Goal: Task Accomplishment & Management: Use online tool/utility

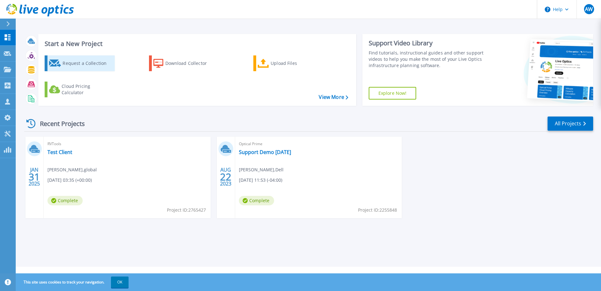
click at [89, 64] on div "Request a Collection" at bounding box center [88, 63] width 50 height 13
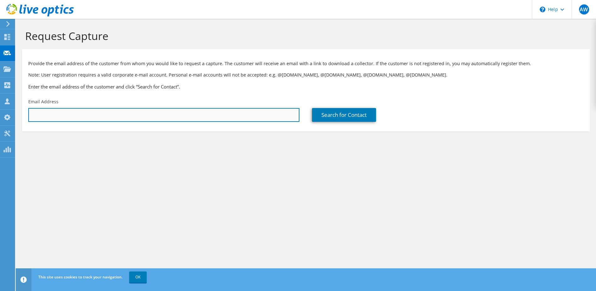
click at [224, 112] on input "text" at bounding box center [163, 115] width 271 height 14
paste input "clayton.skaggs@novelis.adityabirla.com"
type input "clayton.skaggs@novelis.adityabirla.com"
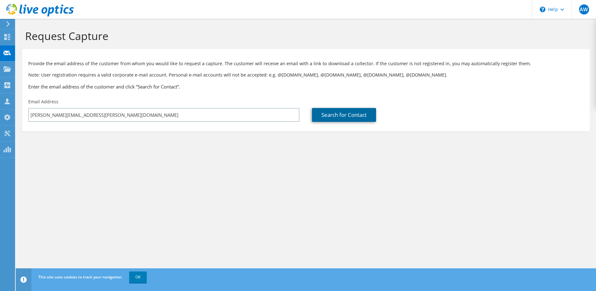
click at [327, 115] on link "Search for Contact" at bounding box center [344, 115] width 64 height 14
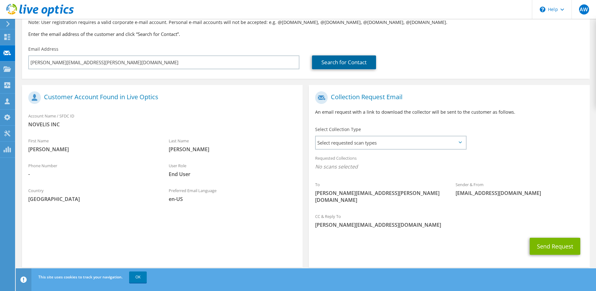
scroll to position [54, 0]
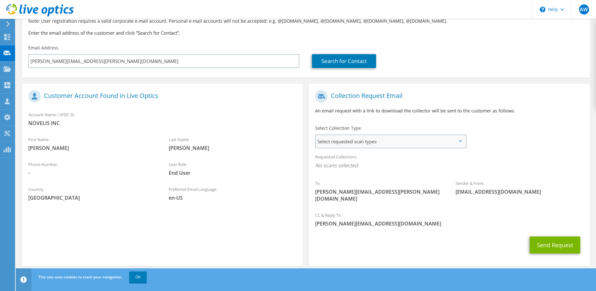
click at [436, 141] on span "Select requested scan types" at bounding box center [391, 141] width 150 height 13
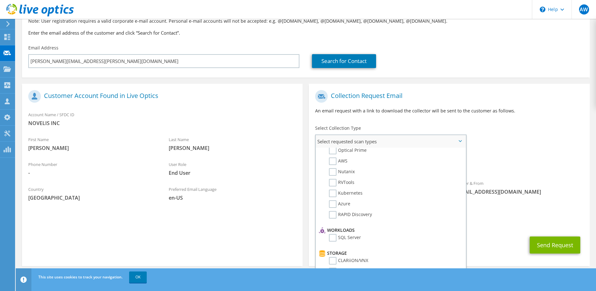
scroll to position [0, 0]
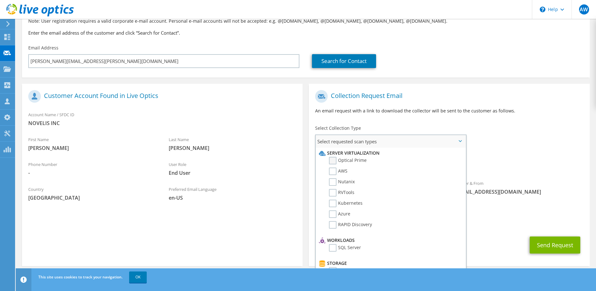
click at [335, 162] on label "Optical Prime" at bounding box center [348, 161] width 38 height 8
click at [0, 0] on input "Optical Prime" at bounding box center [0, 0] width 0 height 0
click at [335, 162] on label "Optical Prime" at bounding box center [348, 161] width 38 height 8
click at [0, 0] on input "Optical Prime" at bounding box center [0, 0] width 0 height 0
click at [524, 169] on div "Requested Collections No scans selected" at bounding box center [449, 161] width 281 height 23
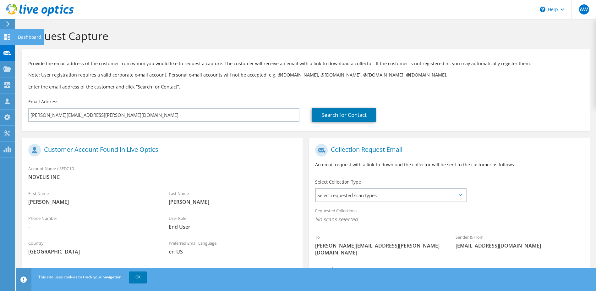
click at [8, 41] on div at bounding box center [7, 37] width 8 height 7
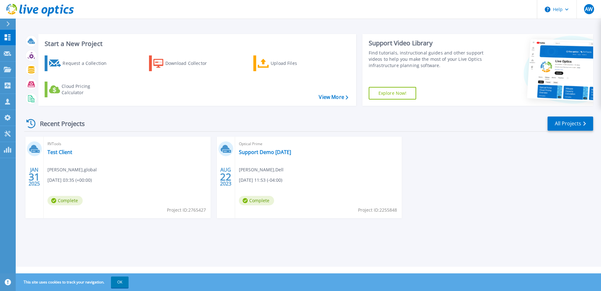
click at [400, 96] on link "Explore Now!" at bounding box center [393, 93] width 48 height 13
click at [9, 87] on icon at bounding box center [8, 85] width 6 height 6
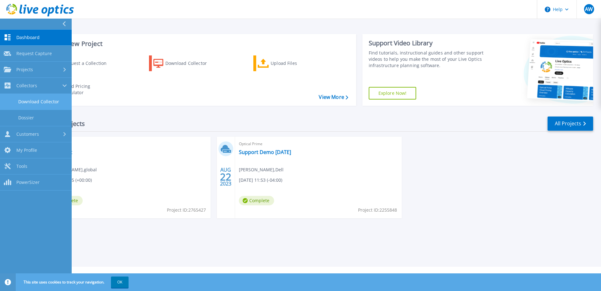
click at [35, 103] on link "Download Collector" at bounding box center [36, 102] width 72 height 16
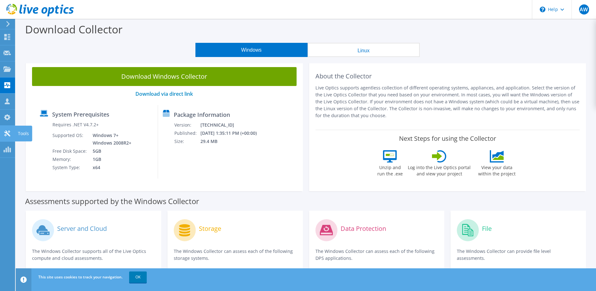
click at [10, 134] on icon at bounding box center [7, 133] width 8 height 6
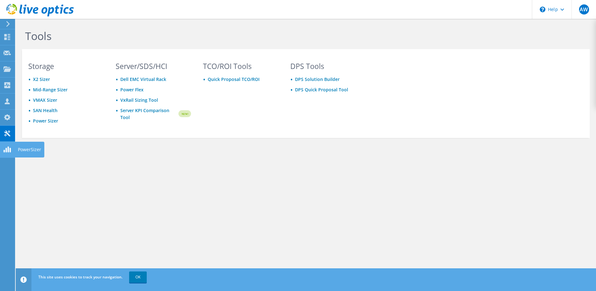
click at [10, 150] on use at bounding box center [6, 149] width 7 height 6
click at [10, 26] on icon at bounding box center [8, 24] width 5 height 6
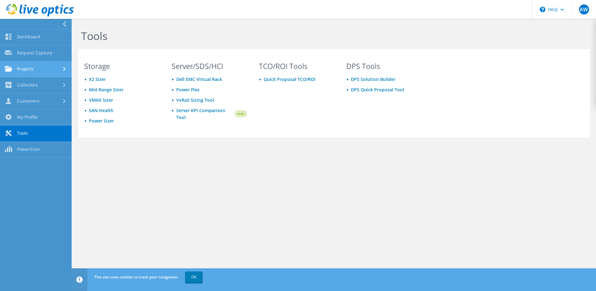
click at [40, 68] on link "Projects" at bounding box center [36, 69] width 72 height 16
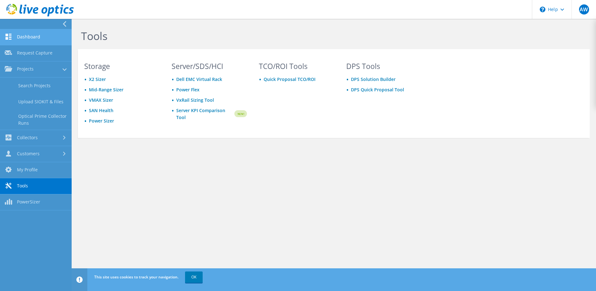
click at [43, 40] on link "Dashboard" at bounding box center [36, 37] width 72 height 16
